Goal: Information Seeking & Learning: Learn about a topic

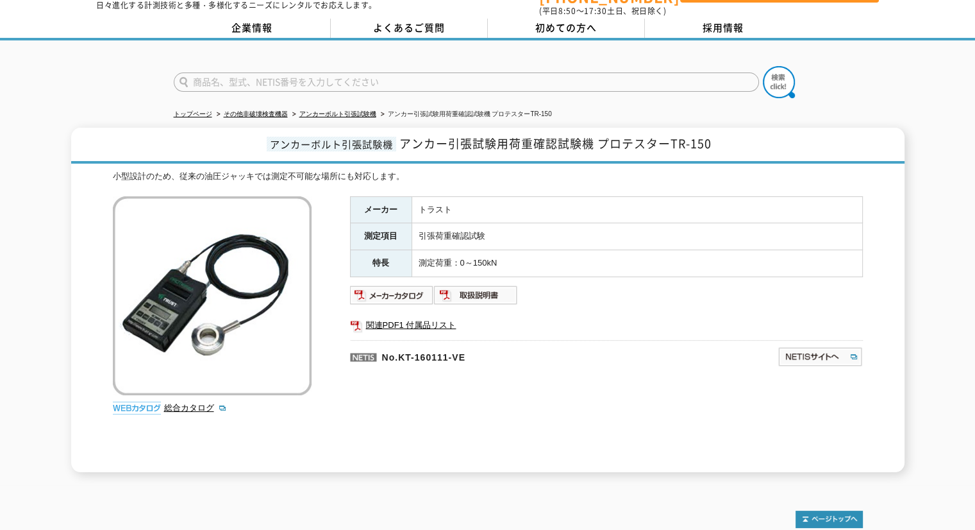
click at [300, 78] on input "text" at bounding box center [466, 81] width 585 height 19
type input "ニオイ"
click at [763, 66] on button at bounding box center [779, 82] width 32 height 32
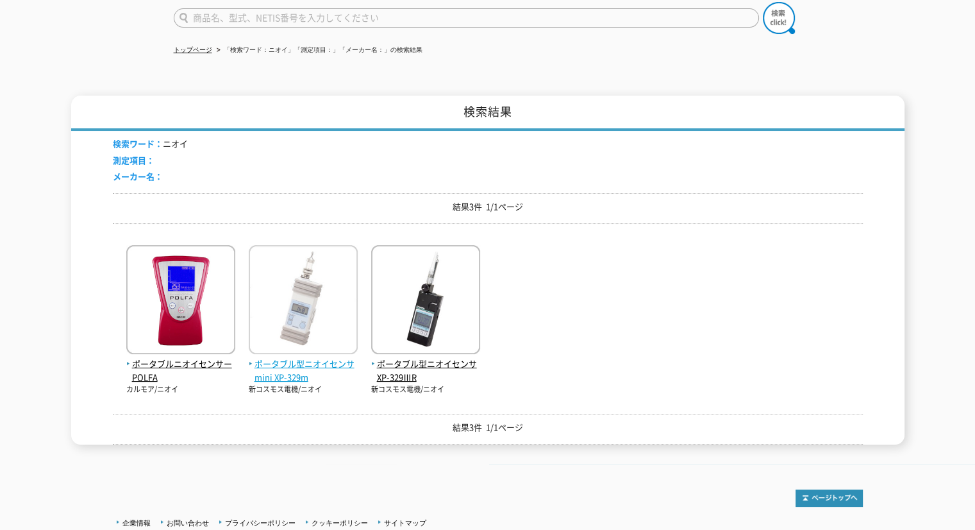
click at [316, 357] on span "ポータブル型ニオイセンサmini XP-329m" at bounding box center [303, 370] width 109 height 27
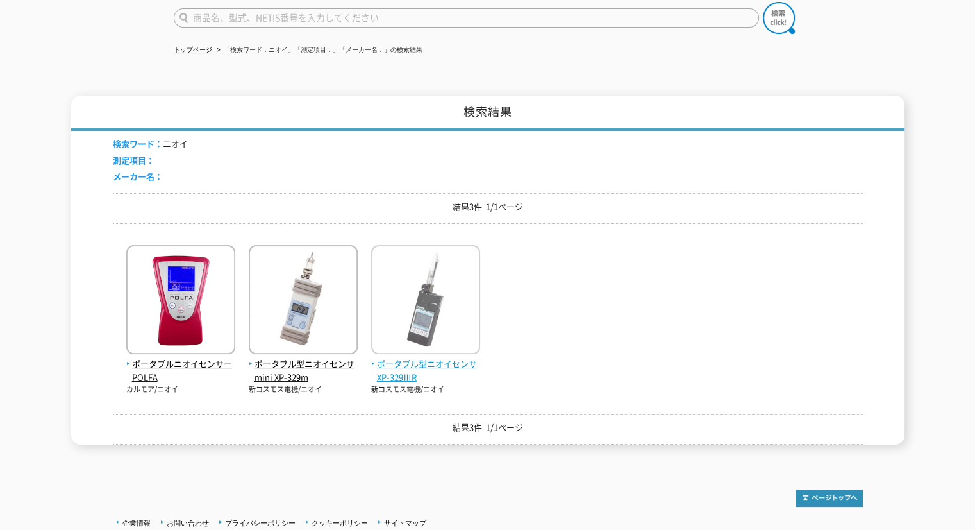
click at [435, 357] on span "ポータブル型ニオイセンサ XP-329ⅢR" at bounding box center [425, 370] width 109 height 27
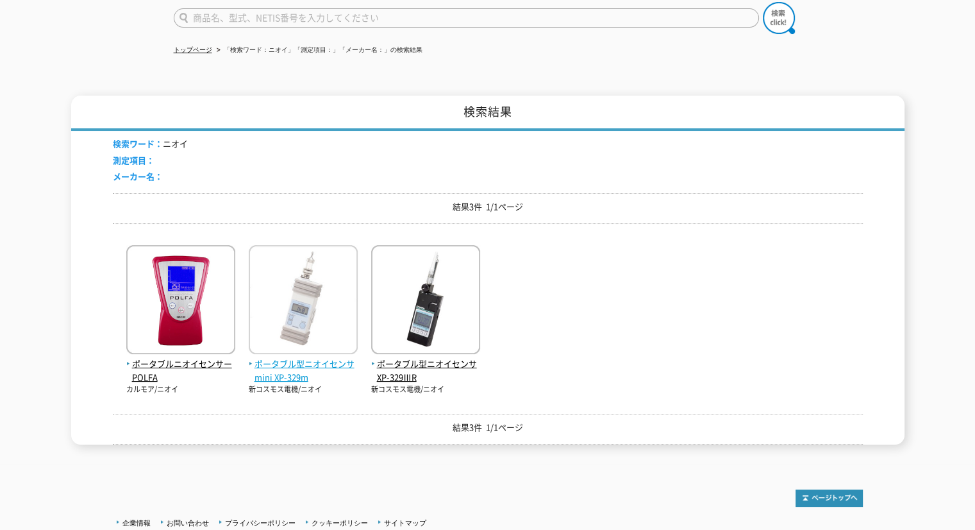
click at [304, 357] on span "ポータブル型ニオイセンサmini XP-329m" at bounding box center [303, 370] width 109 height 27
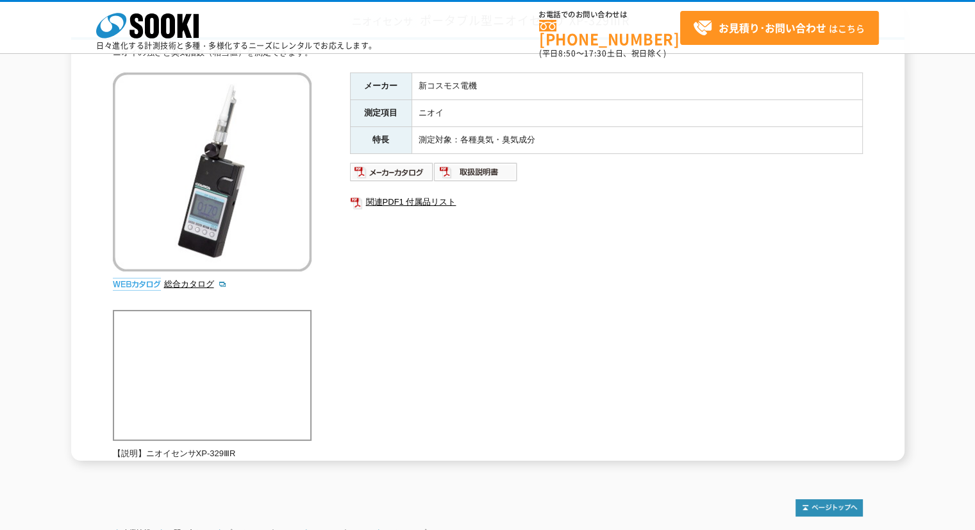
scroll to position [64, 0]
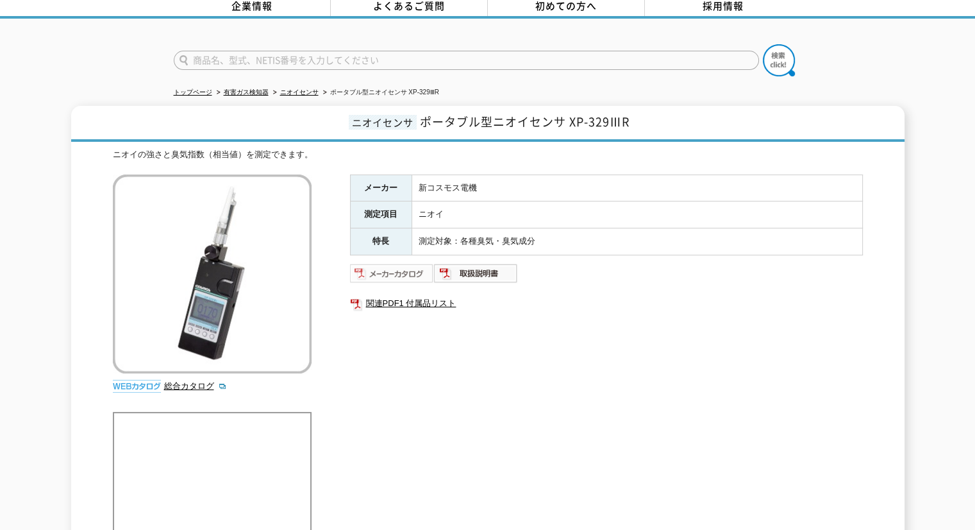
click at [413, 267] on img at bounding box center [392, 273] width 84 height 21
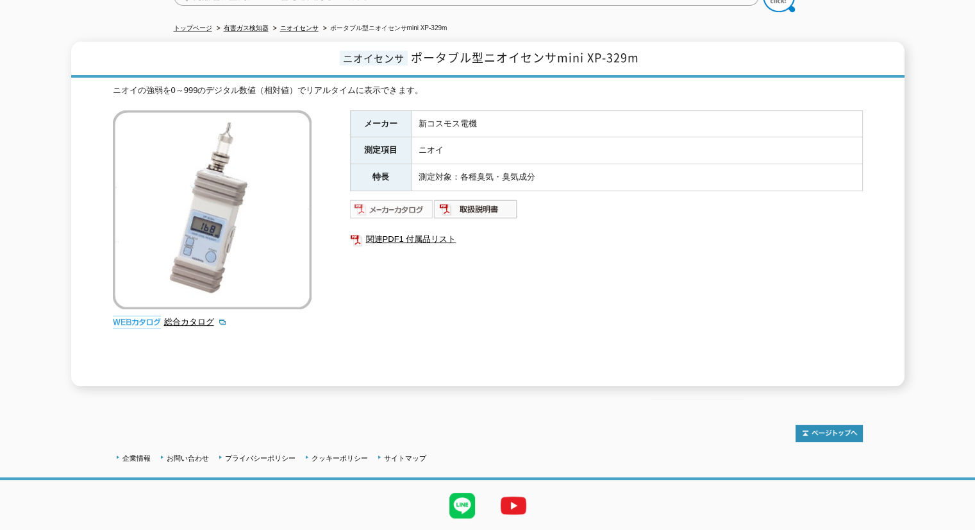
click at [419, 199] on img at bounding box center [392, 209] width 84 height 21
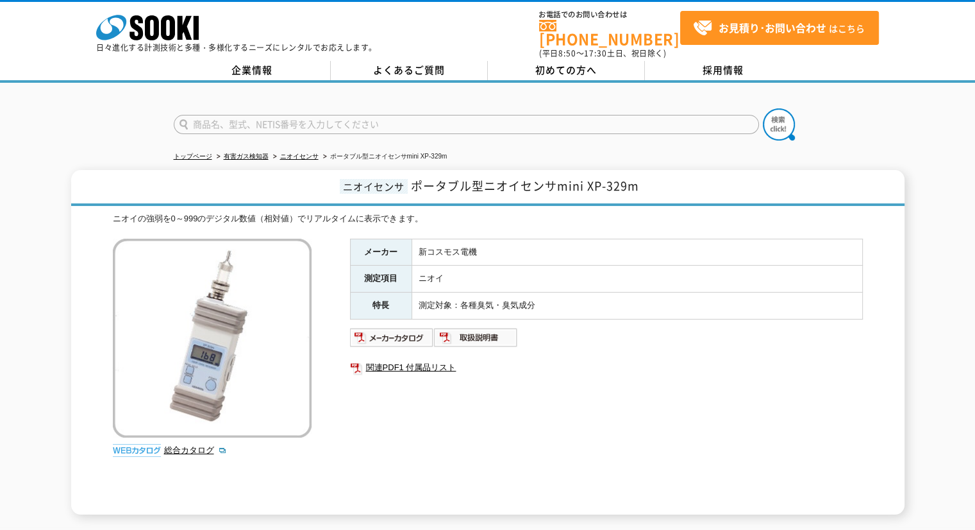
click at [383, 116] on input "text" at bounding box center [466, 124] width 585 height 19
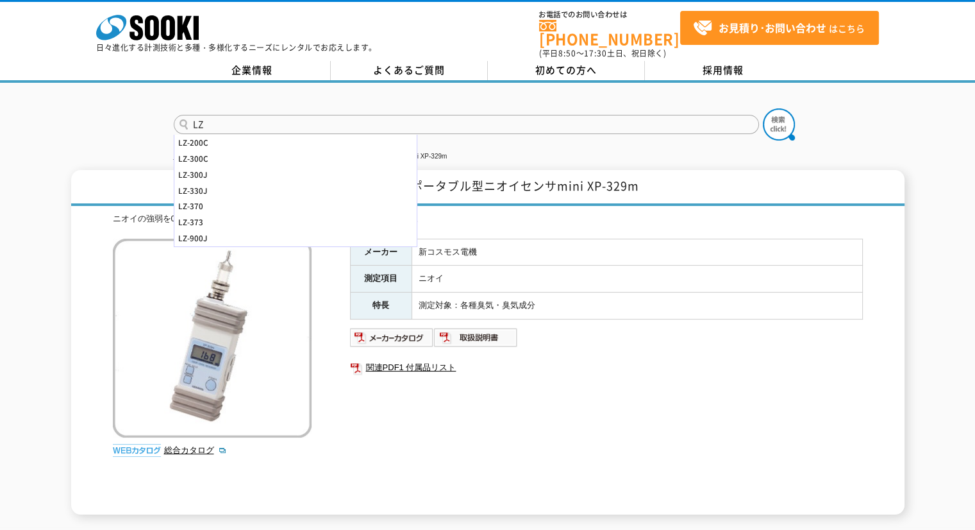
type input "LZ"
click at [763, 108] on button at bounding box center [779, 124] width 32 height 32
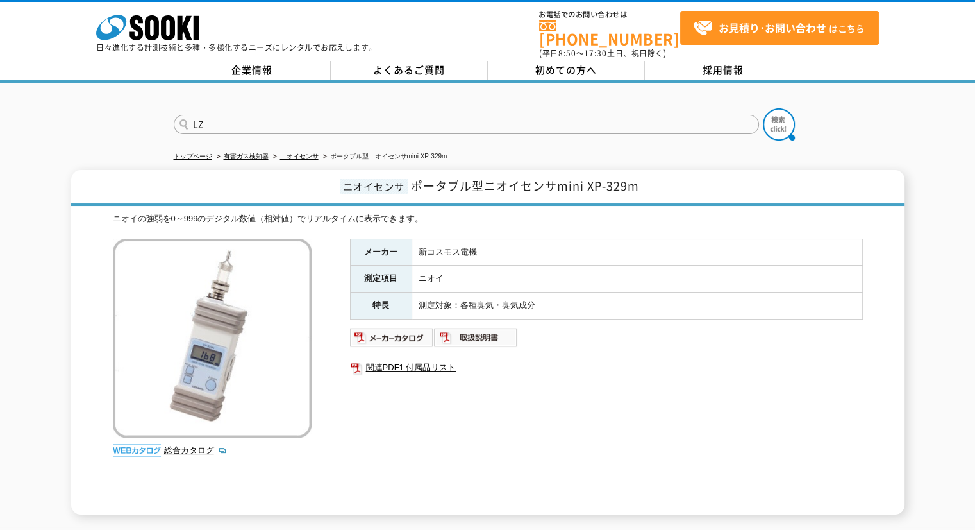
click at [763, 108] on button at bounding box center [779, 124] width 32 height 32
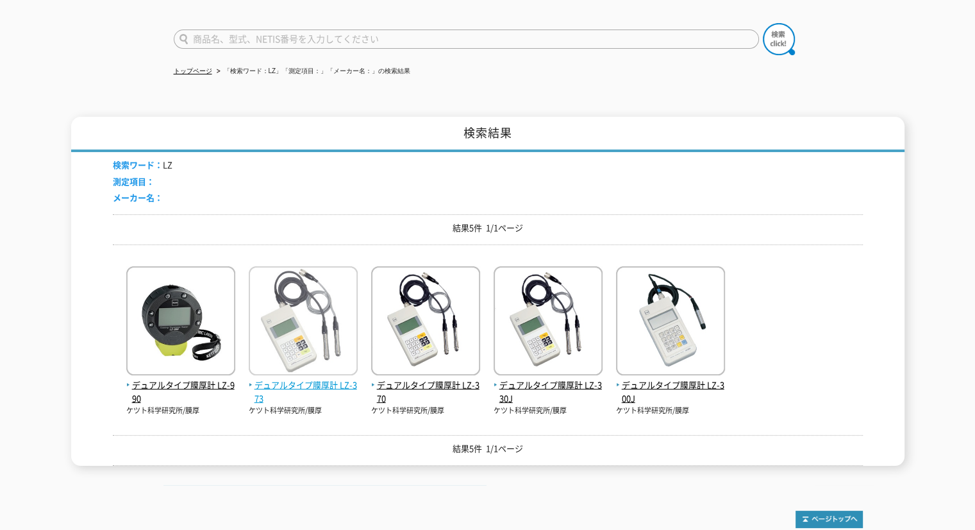
scroll to position [106, 0]
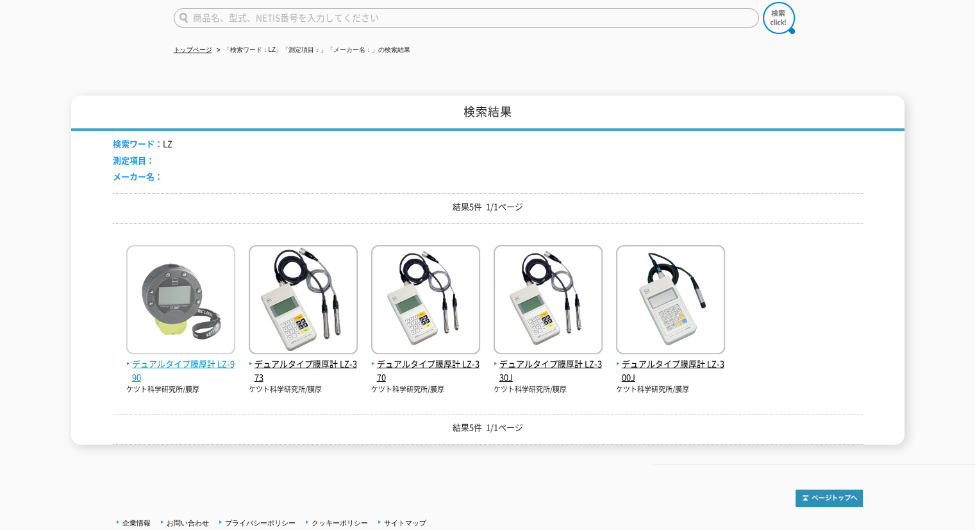
click at [202, 357] on span "デュアルタイプ膜厚計 LZ-990" at bounding box center [180, 370] width 109 height 27
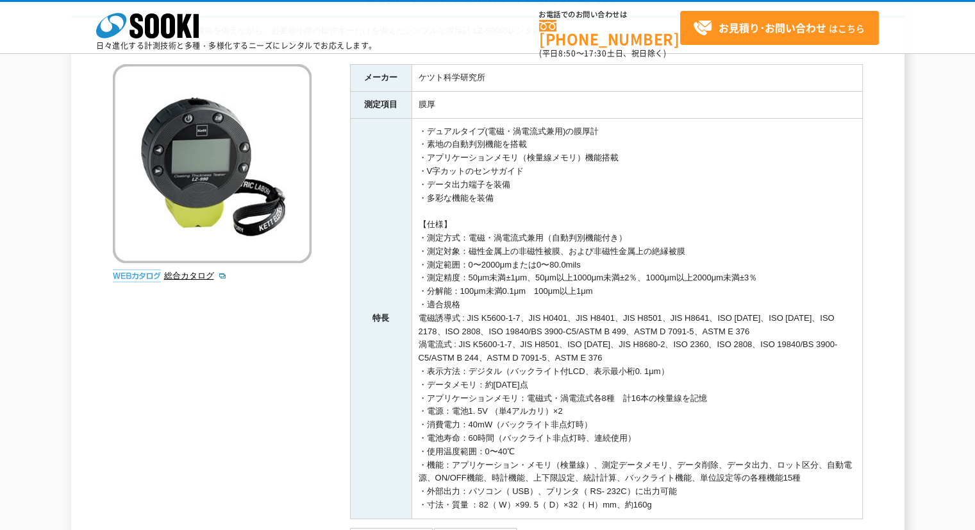
scroll to position [257, 0]
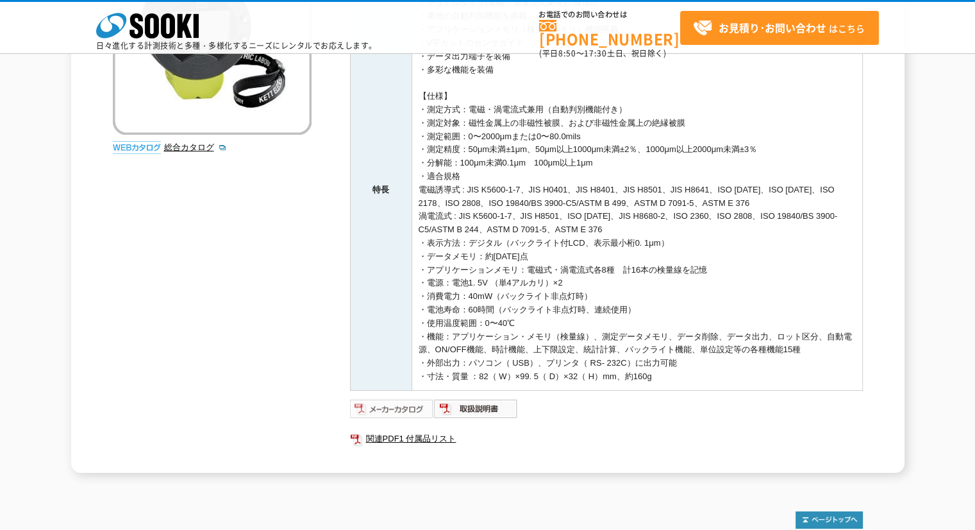
click at [392, 412] on img at bounding box center [392, 408] width 84 height 21
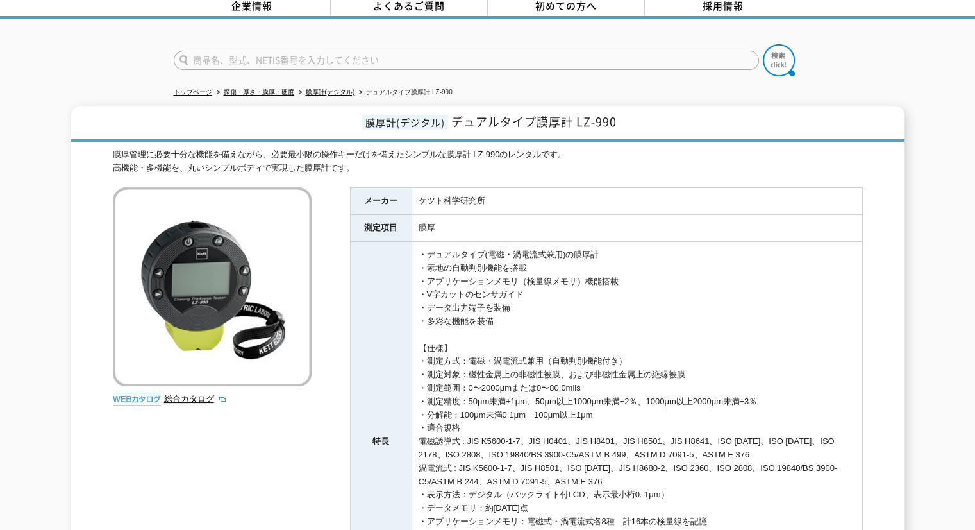
scroll to position [0, 0]
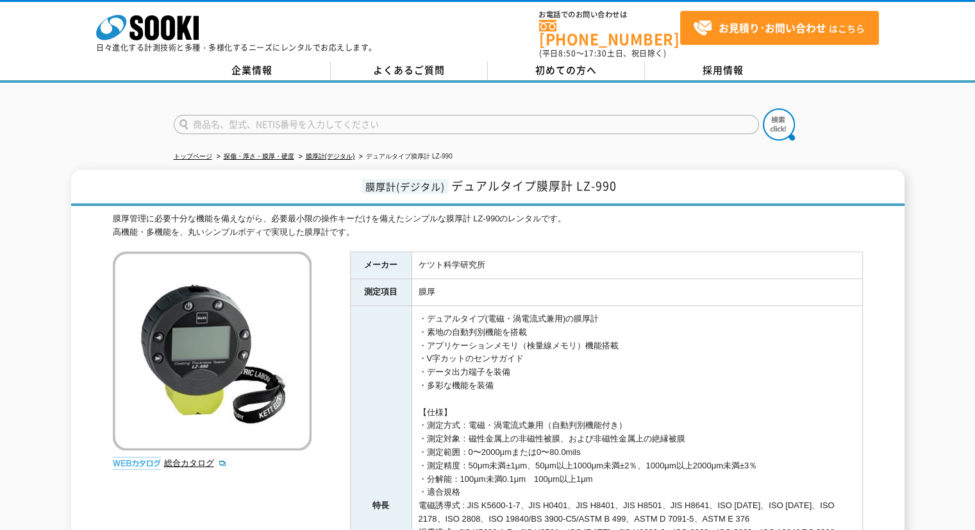
click at [266, 124] on input "text" at bounding box center [466, 124] width 585 height 19
type input "SWT-9200"
click at [763, 108] on button at bounding box center [779, 124] width 32 height 32
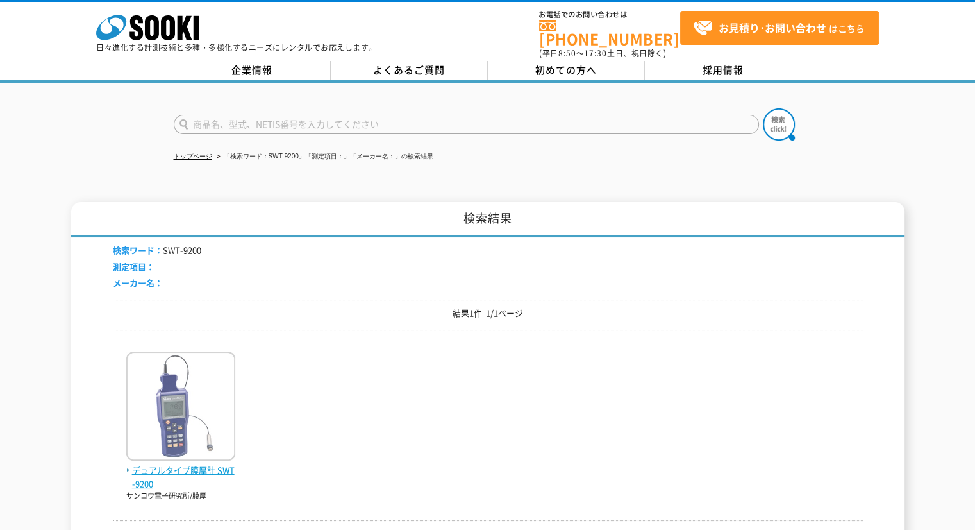
click at [210, 464] on span "デュアルタイプ膜厚計 SWT-9200" at bounding box center [180, 477] width 109 height 27
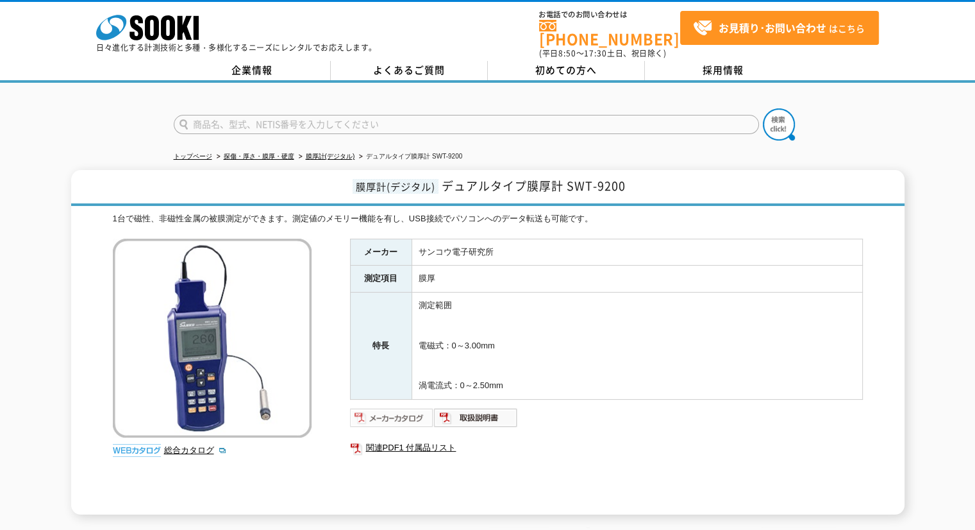
click at [411, 414] on img at bounding box center [392, 417] width 84 height 21
